Goal: Task Accomplishment & Management: Use online tool/utility

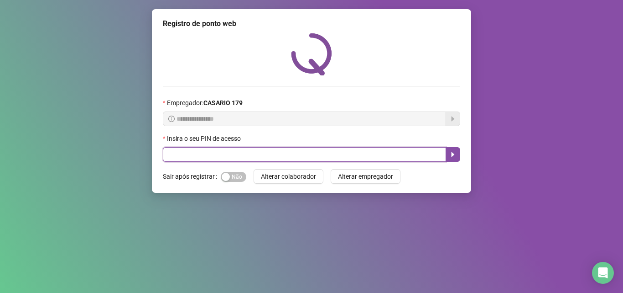
click at [269, 154] on input "text" at bounding box center [304, 154] width 283 height 15
type input "*****"
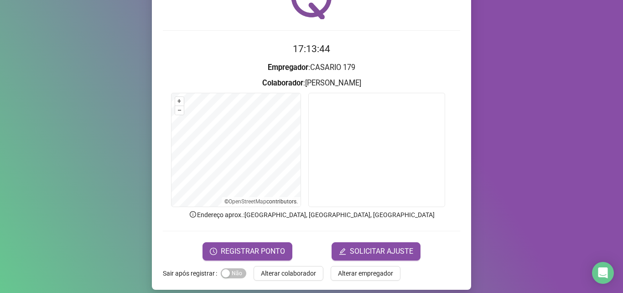
scroll to position [60, 0]
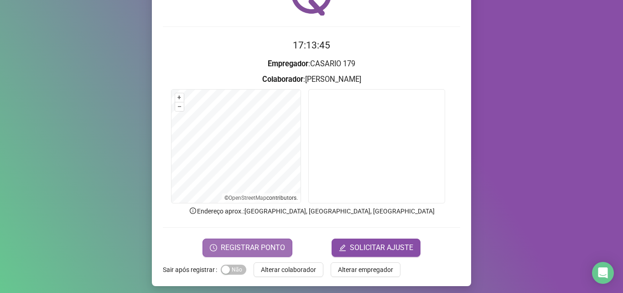
click at [282, 247] on button "REGISTRAR PONTO" at bounding box center [248, 247] width 90 height 18
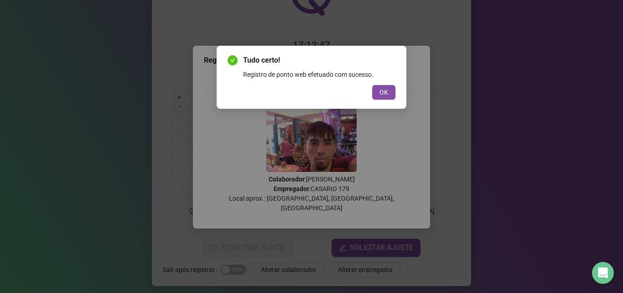
click at [376, 90] on button "OK" at bounding box center [383, 92] width 23 height 15
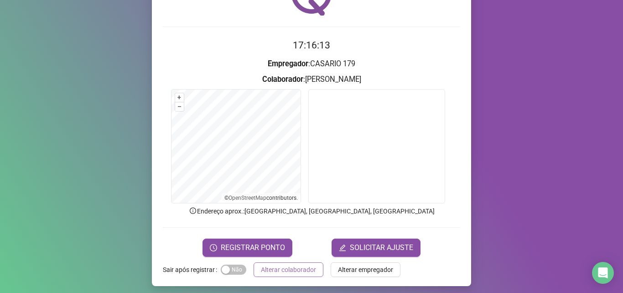
click at [271, 267] on span "Alterar colaborador" at bounding box center [288, 269] width 55 height 10
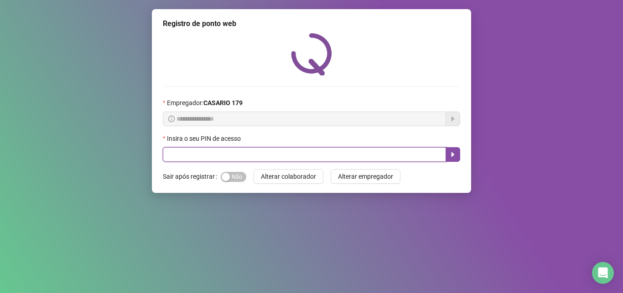
click at [204, 157] on input "text" at bounding box center [304, 154] width 283 height 15
type input "*****"
click at [454, 151] on icon "caret-right" at bounding box center [453, 154] width 7 height 7
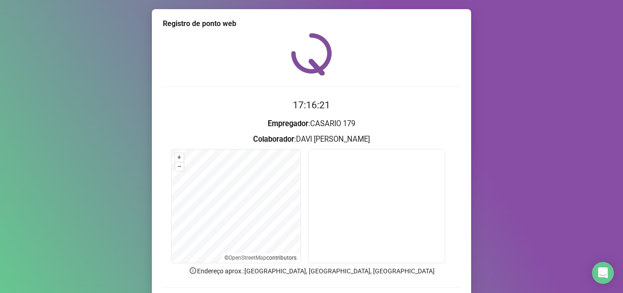
scroll to position [46, 0]
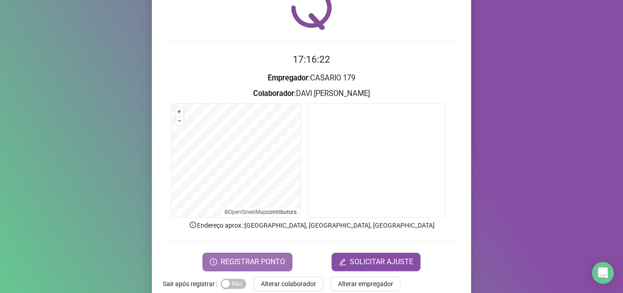
click at [259, 264] on span "REGISTRAR PONTO" at bounding box center [253, 261] width 64 height 11
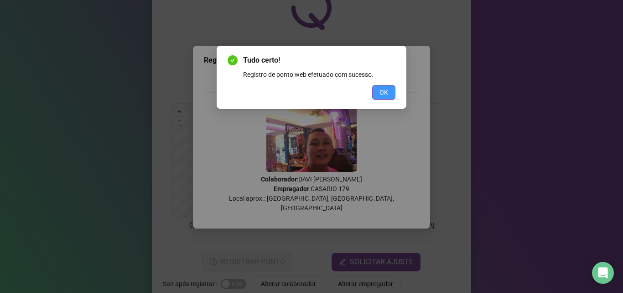
click at [391, 95] on button "OK" at bounding box center [383, 92] width 23 height 15
